Goal: Information Seeking & Learning: Find specific page/section

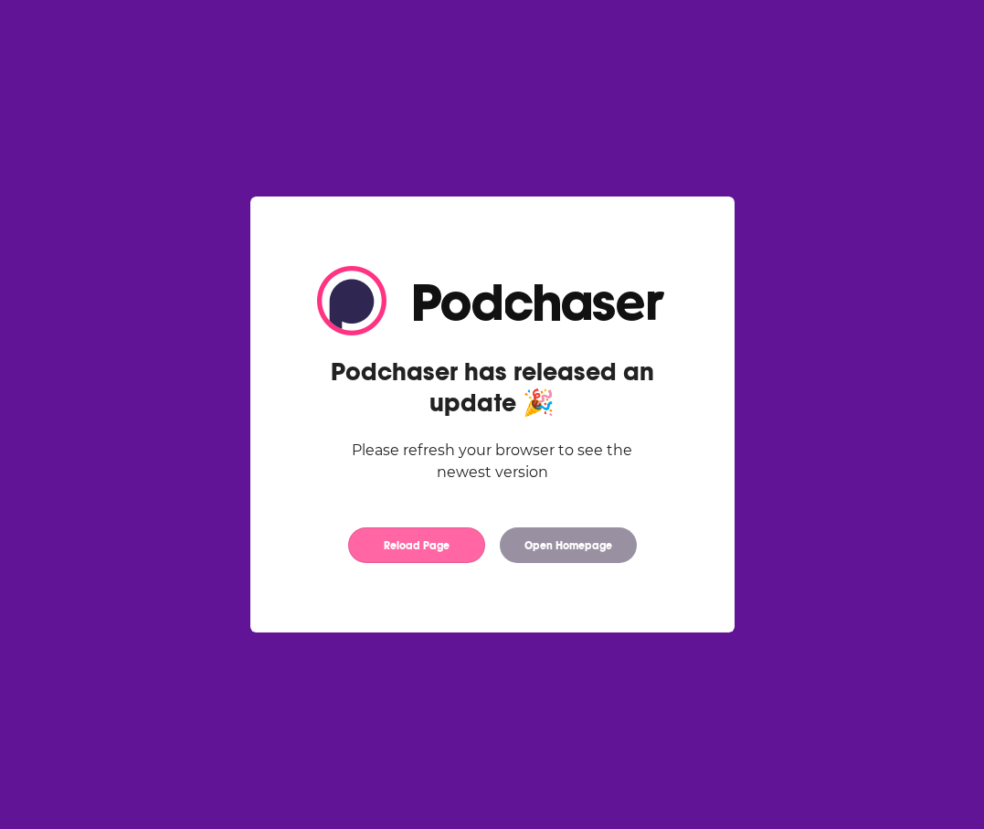
click at [407, 531] on button "Reload Page" at bounding box center [416, 545] width 137 height 36
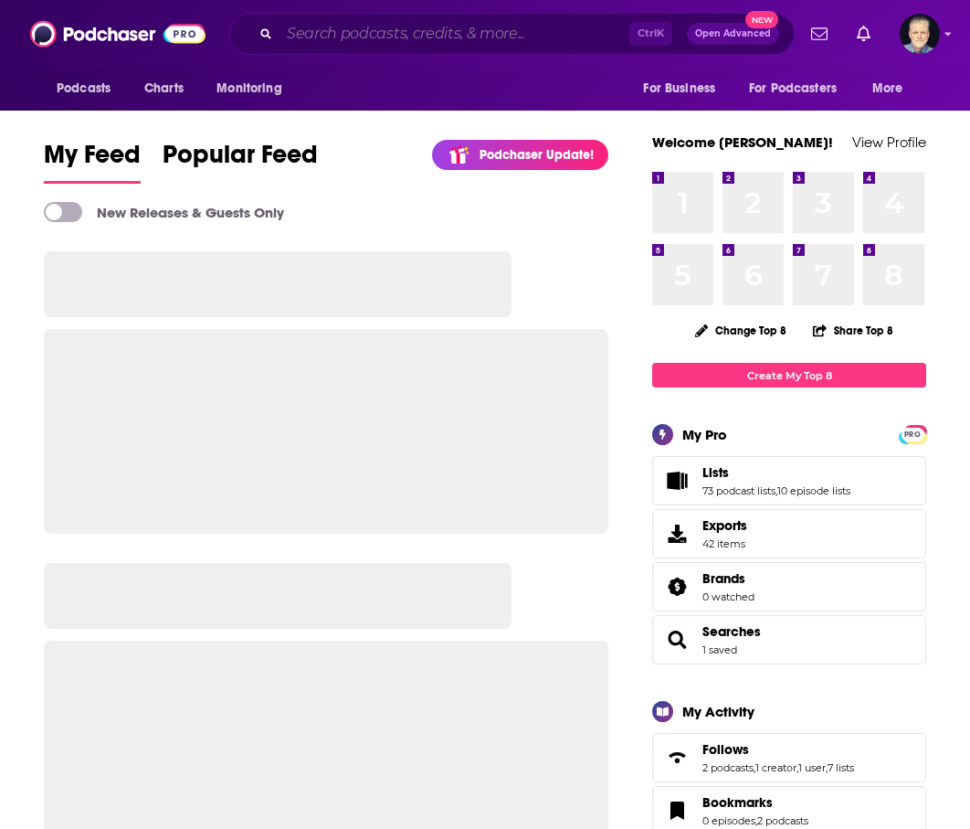
click at [344, 35] on input "Search podcasts, credits, & more..." at bounding box center [455, 33] width 350 height 29
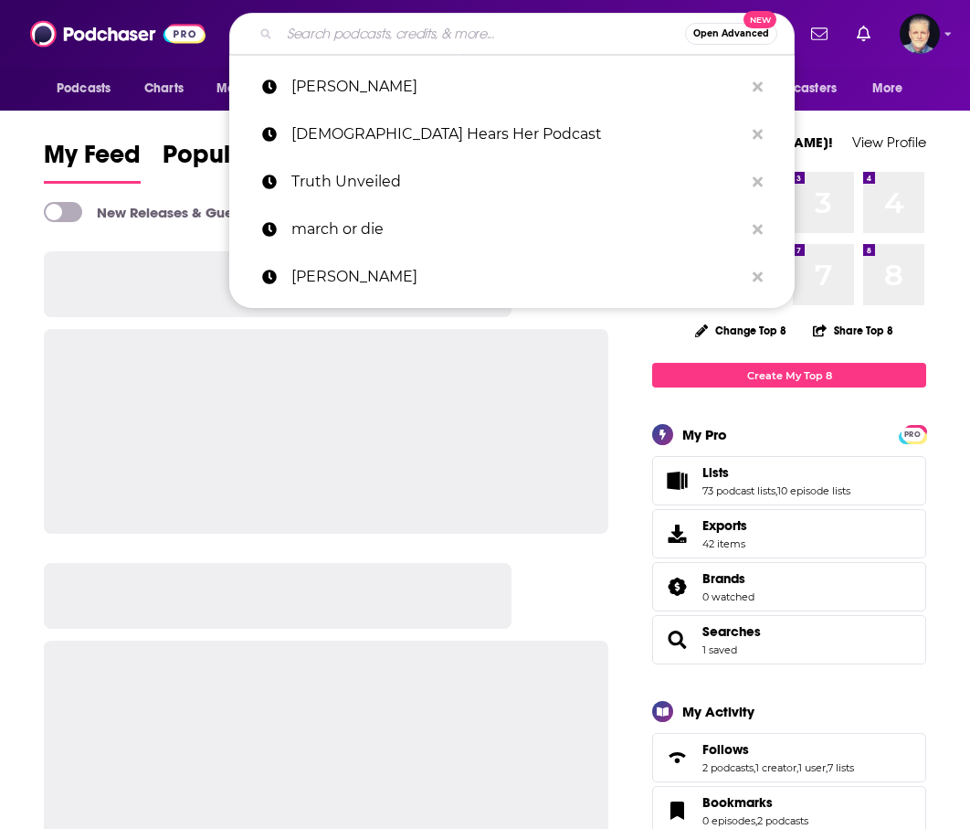
paste input "andrew brunet"
type input "andrew brunet"
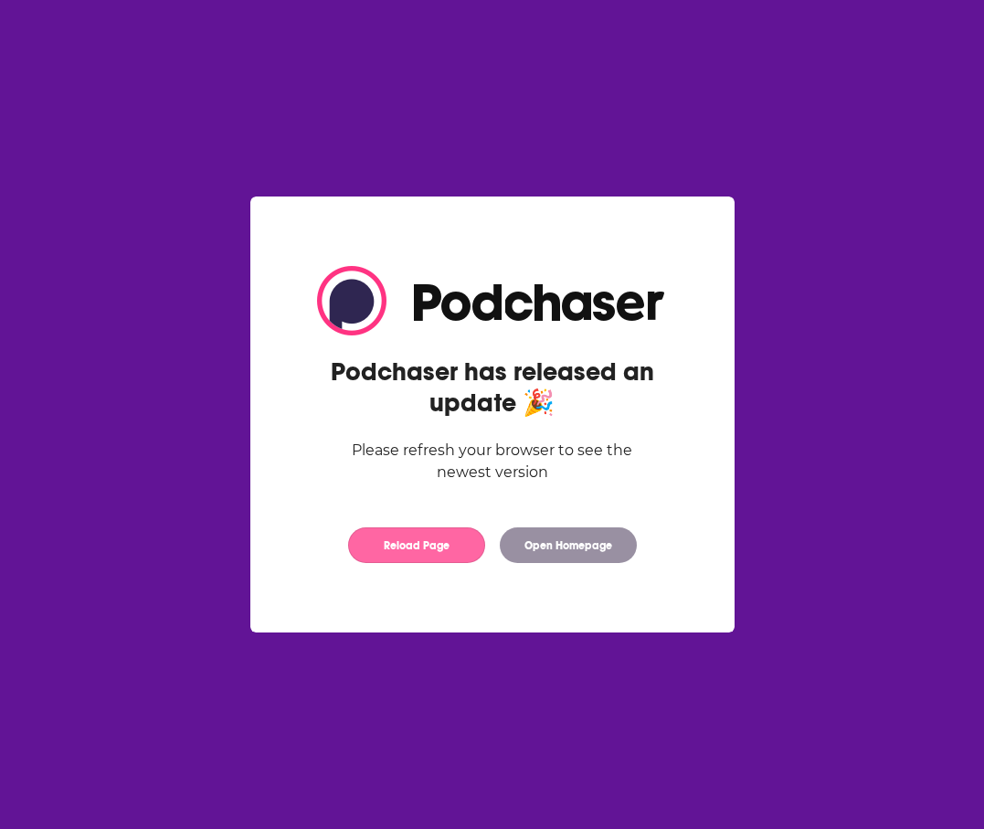
click at [446, 555] on button "Reload Page" at bounding box center [416, 545] width 137 height 36
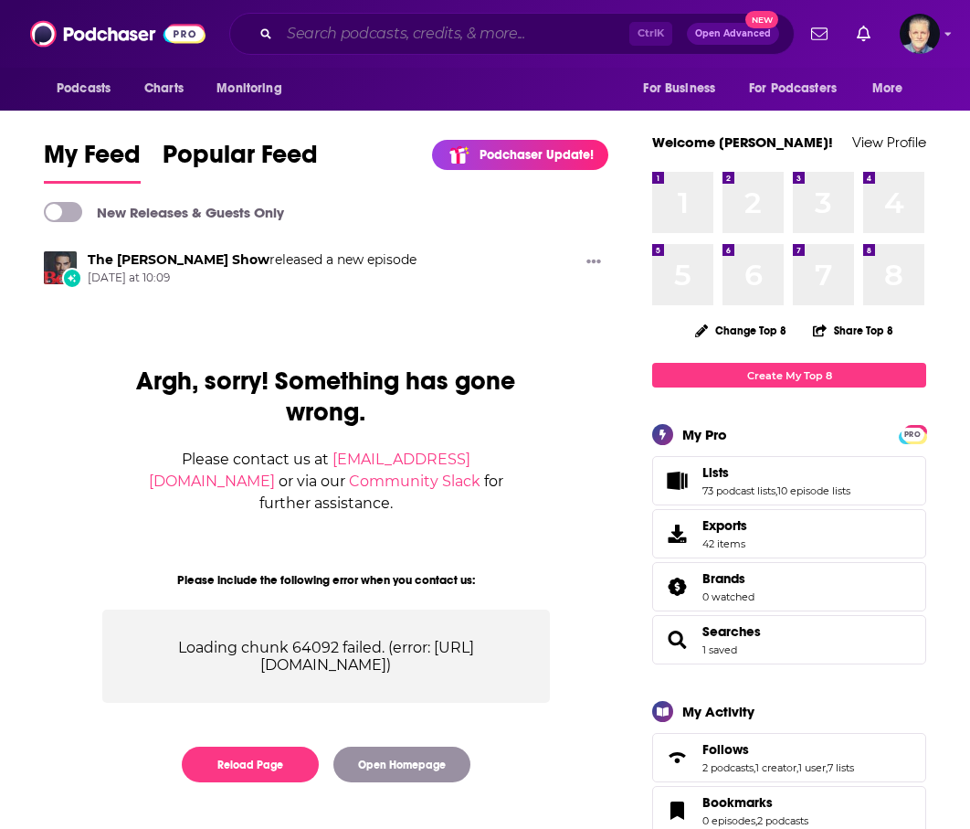
click at [377, 36] on input "Search podcasts, credits, & more..." at bounding box center [455, 33] width 350 height 29
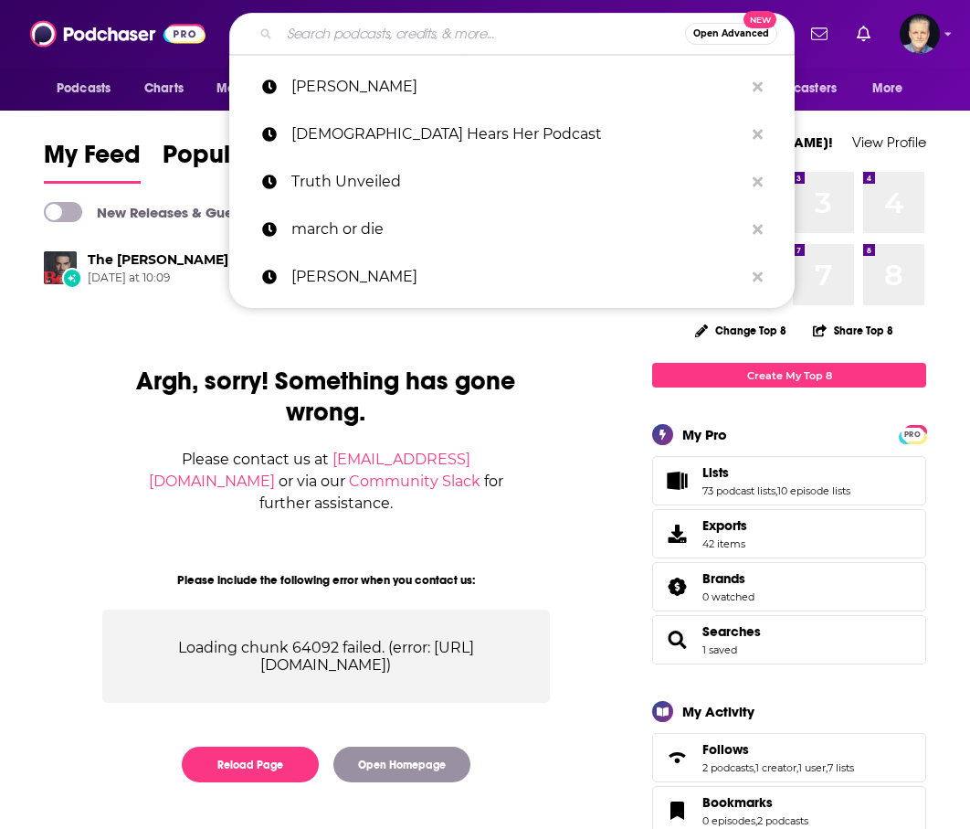
paste input "andrew brunet"
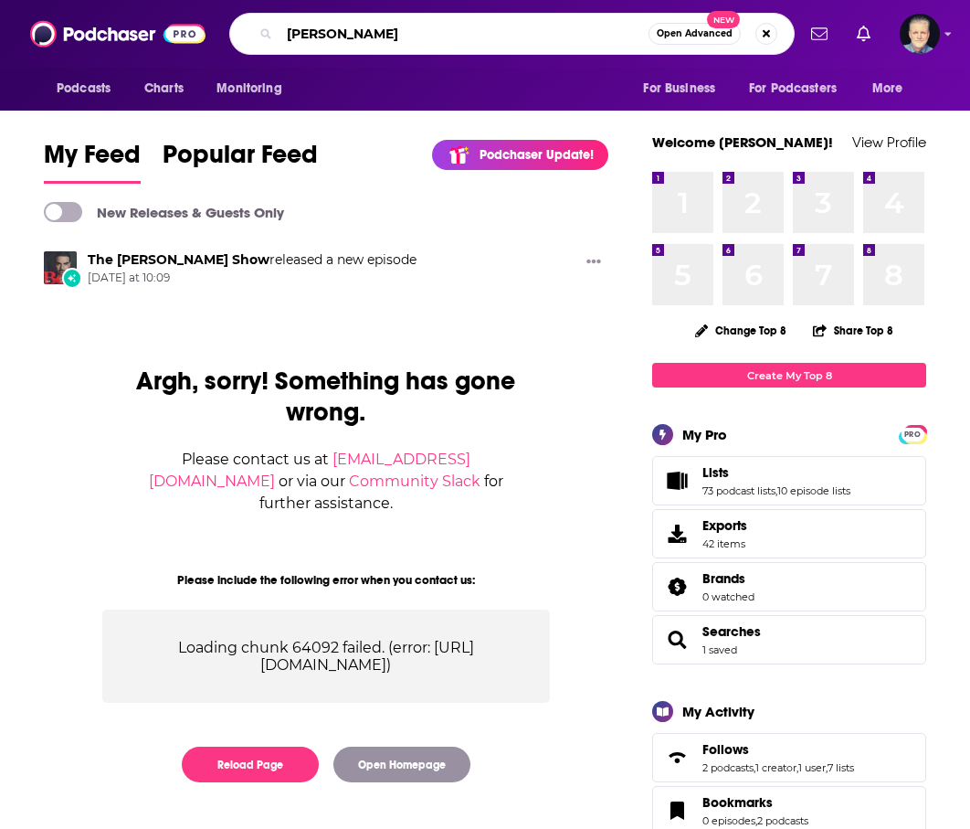
type input "andrew brunet"
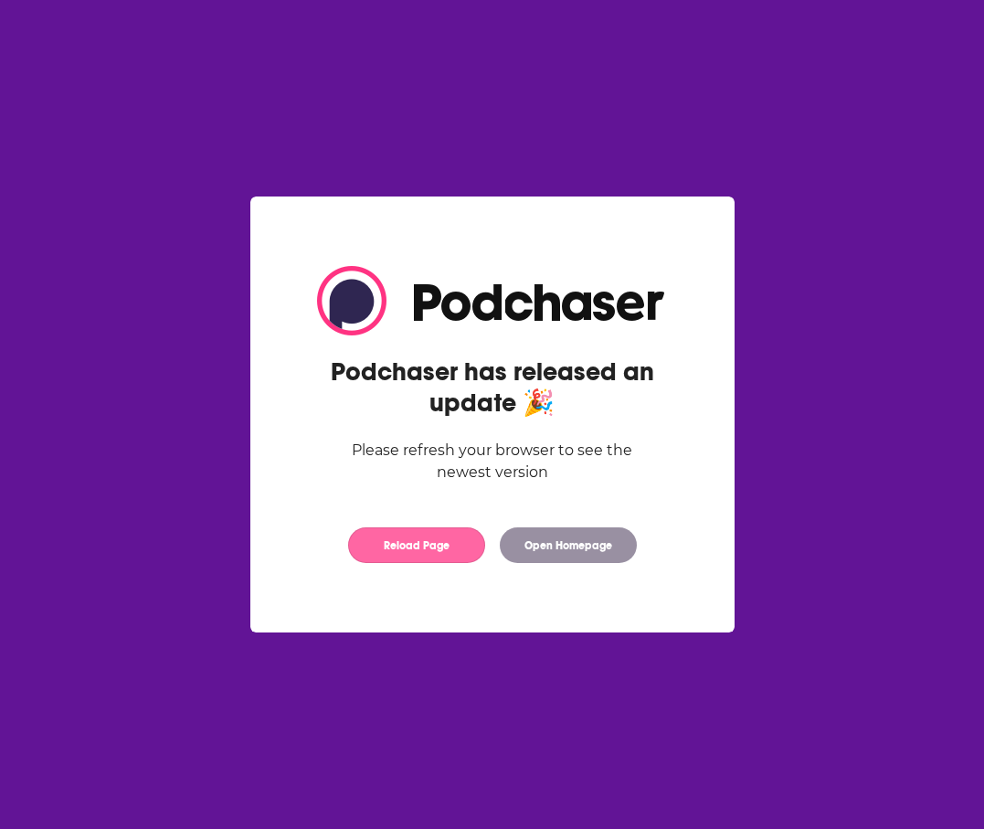
click at [428, 543] on button "Reload Page" at bounding box center [416, 545] width 137 height 36
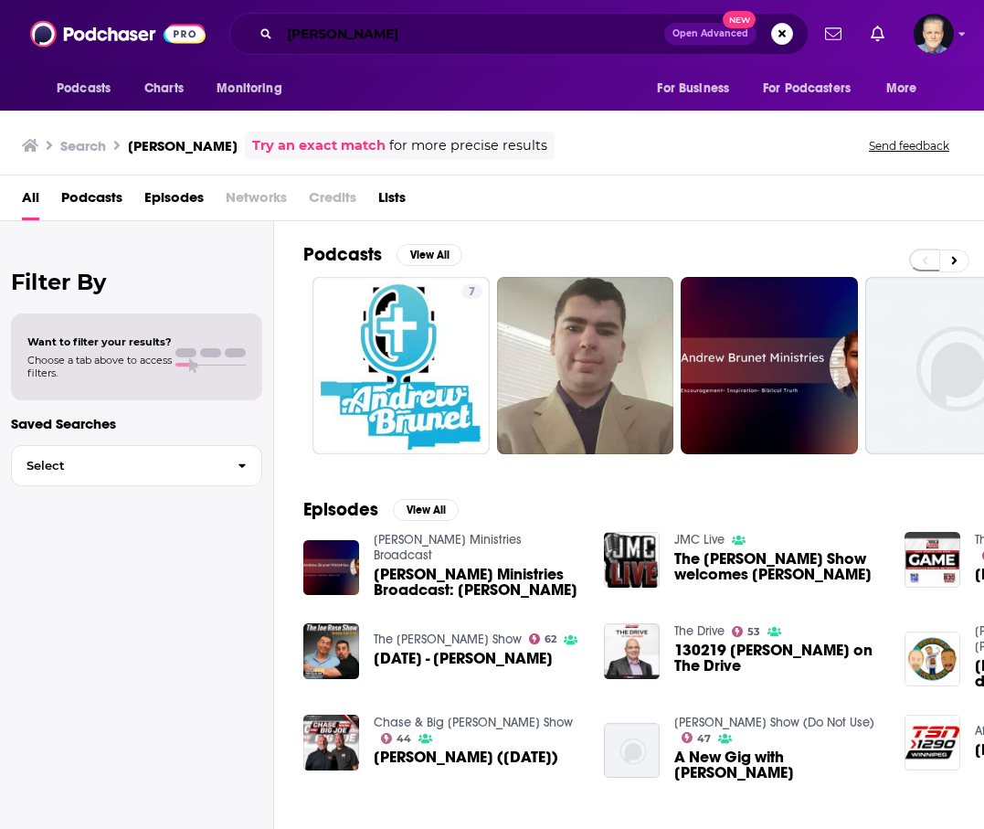
click at [286, 33] on input "andrew brunet" at bounding box center [472, 33] width 385 height 29
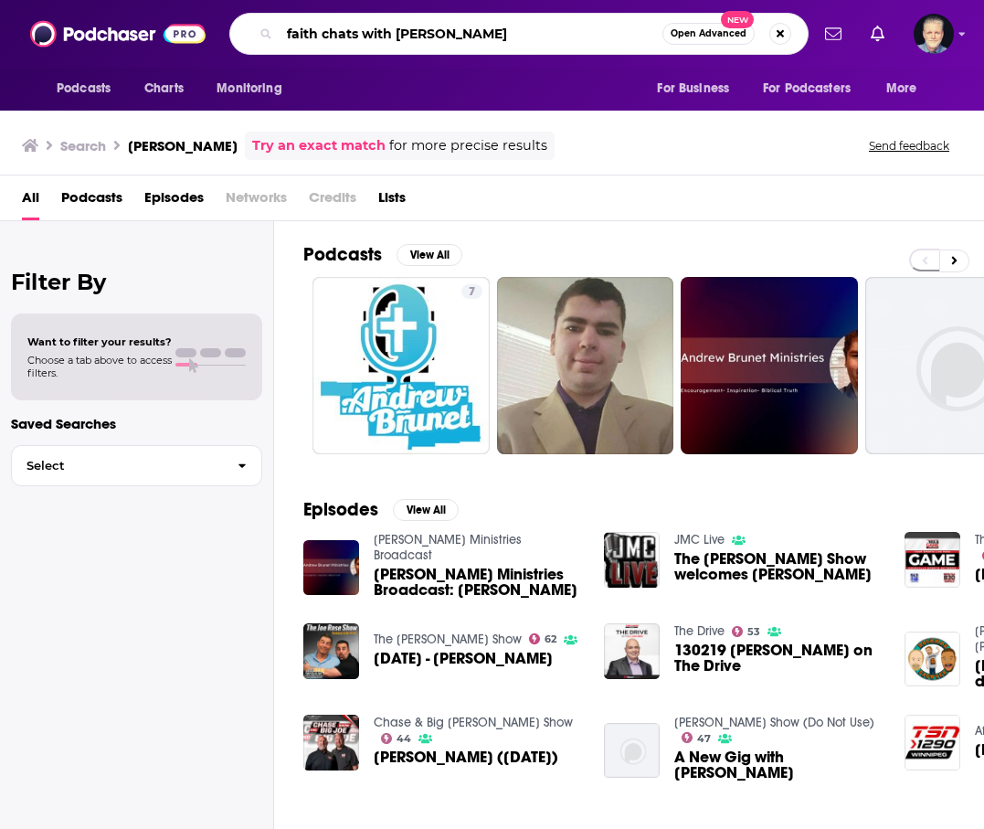
type input "faith chats with andrew brunet"
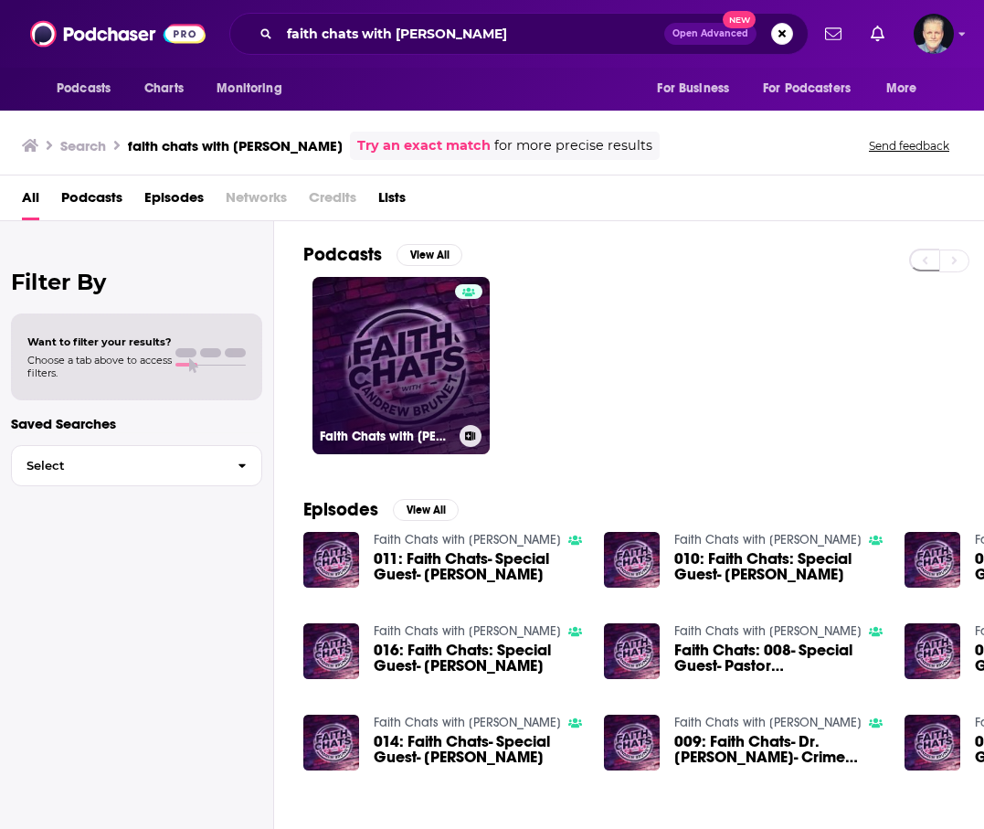
click at [455, 354] on div at bounding box center [468, 354] width 27 height 141
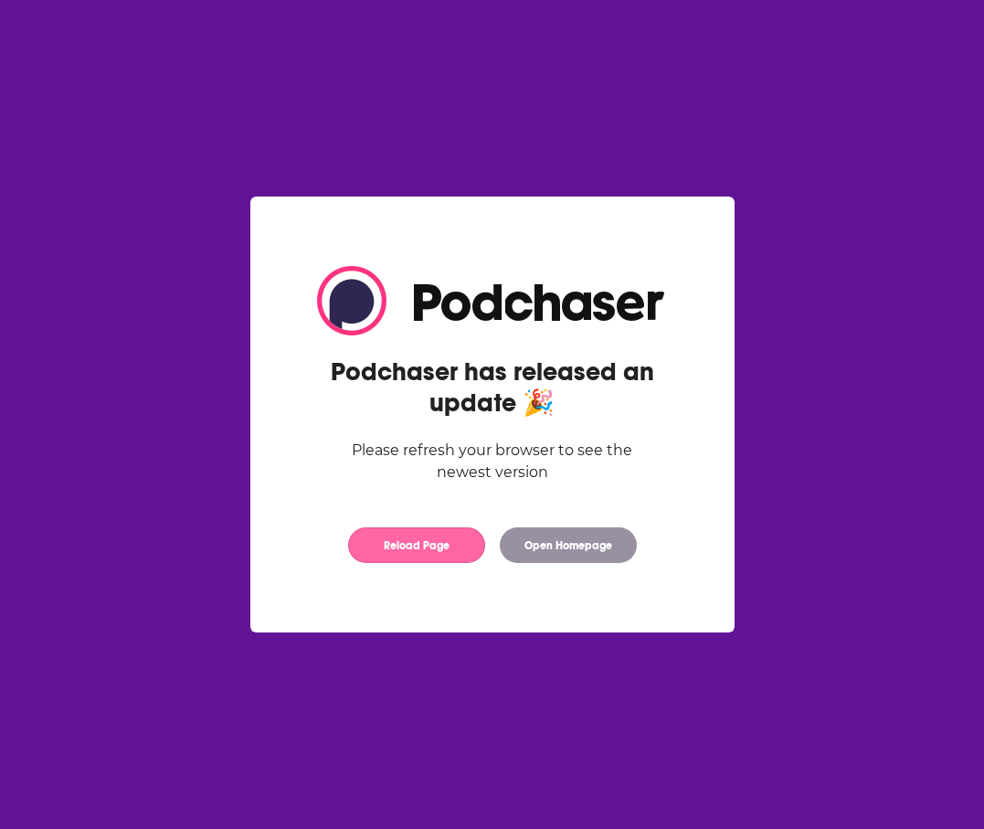
click at [437, 545] on button "Reload Page" at bounding box center [416, 545] width 137 height 36
click at [423, 542] on button "Reload Page" at bounding box center [416, 545] width 137 height 36
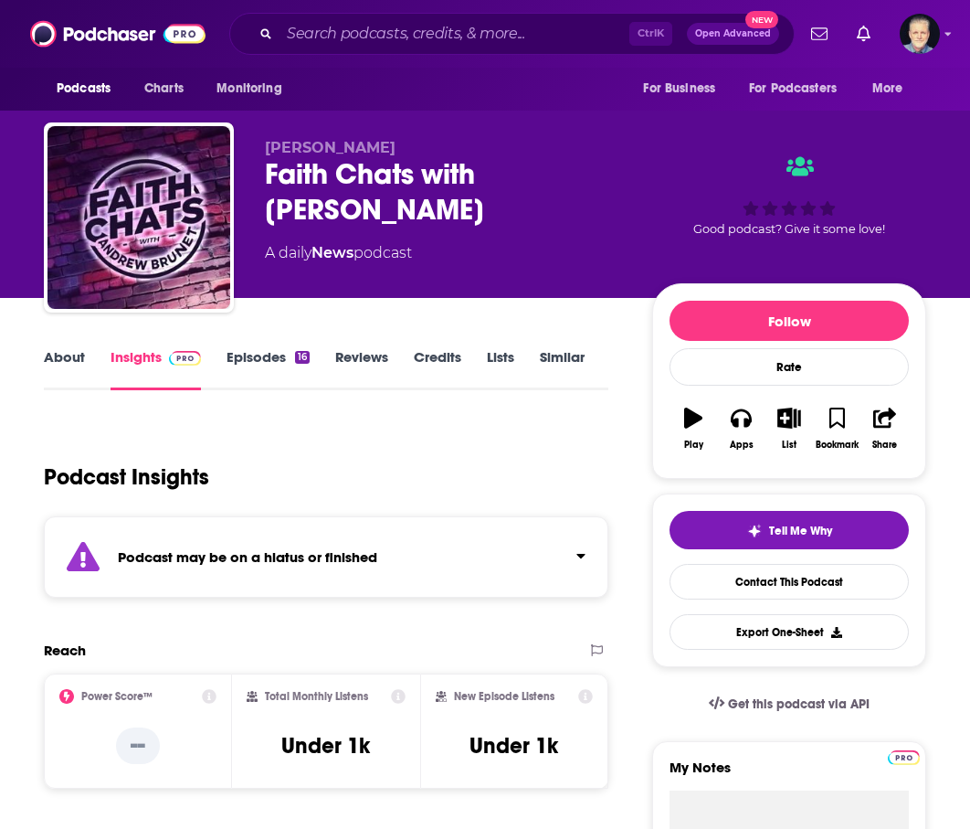
click at [266, 353] on link "Episodes 16" at bounding box center [268, 369] width 83 height 42
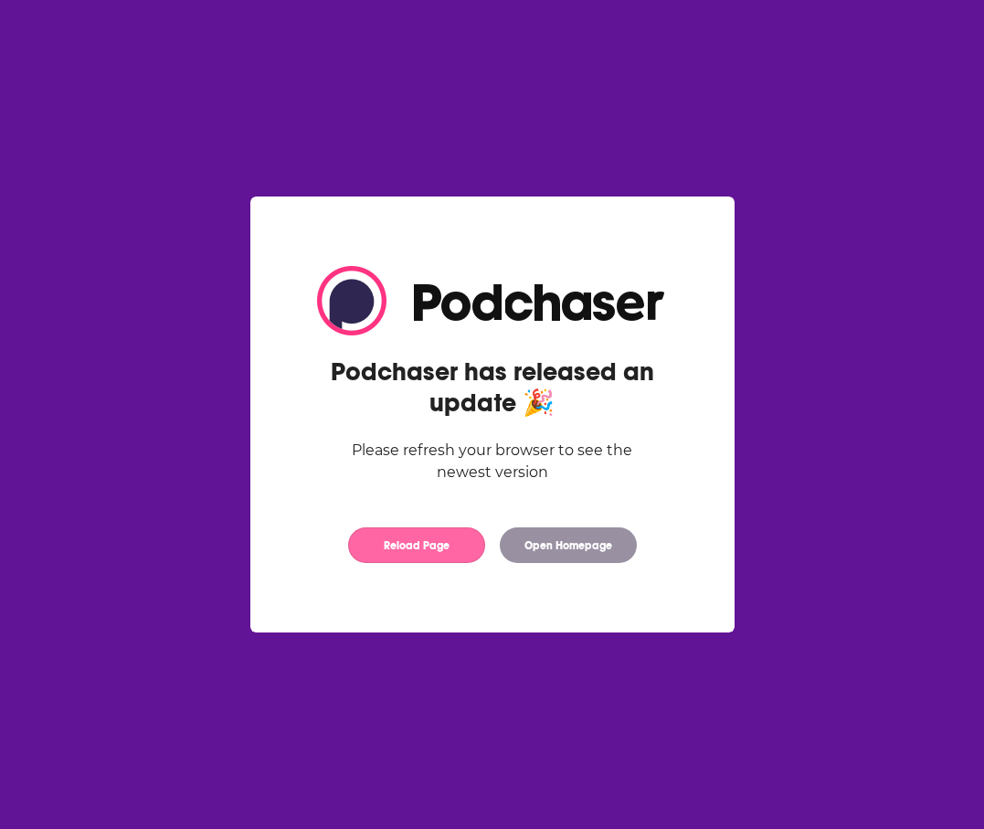
click at [420, 553] on button "Reload Page" at bounding box center [416, 545] width 137 height 36
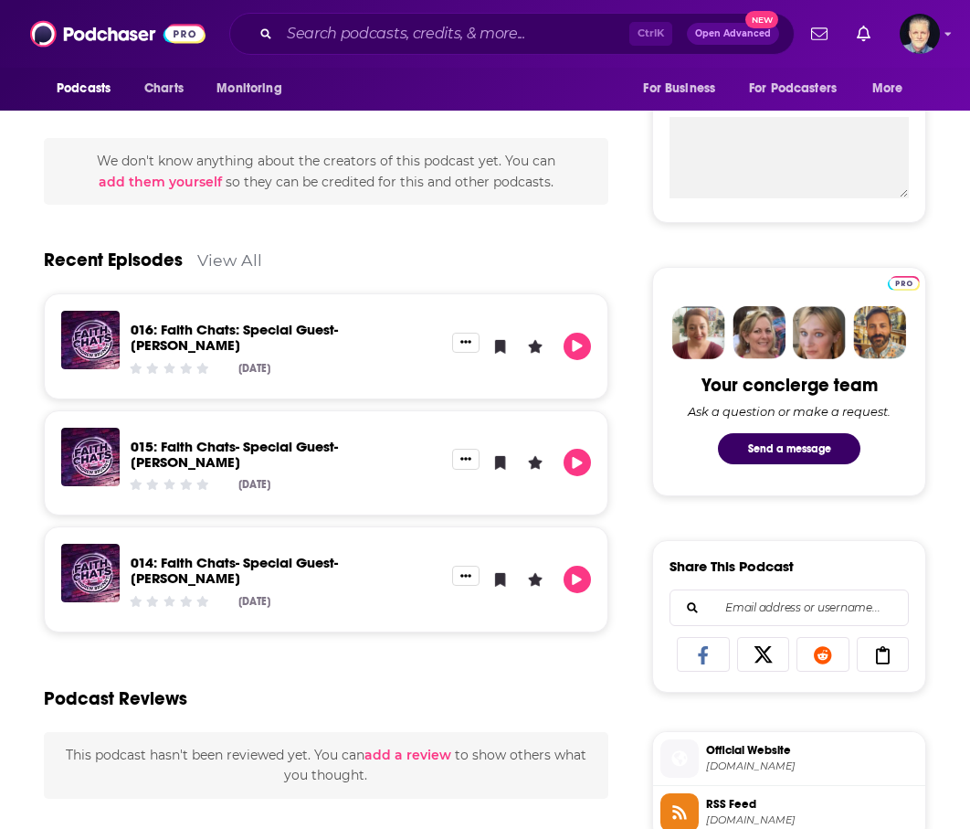
scroll to position [731, 0]
